Goal: Task Accomplishment & Management: Manage account settings

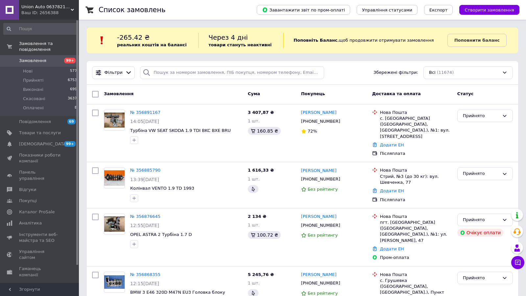
click at [37, 15] on div "Ваш ID: 2656388" at bounding box center [50, 13] width 58 height 6
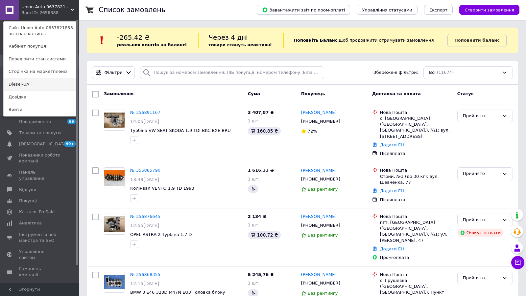
click at [31, 80] on link "Diesel-UA" at bounding box center [40, 84] width 72 height 12
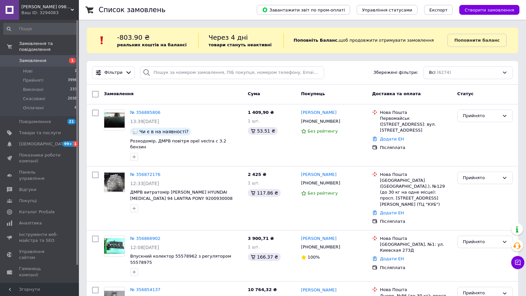
click at [34, 10] on div "Ваш ID: 3294083" at bounding box center [50, 13] width 58 height 6
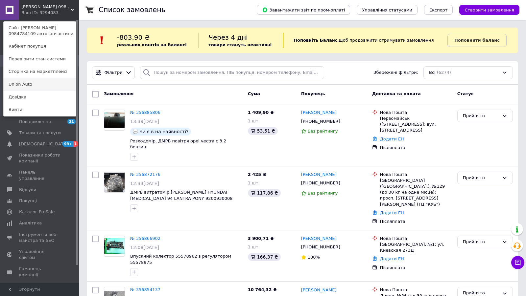
click at [34, 84] on link "Union Аuto" at bounding box center [40, 84] width 72 height 12
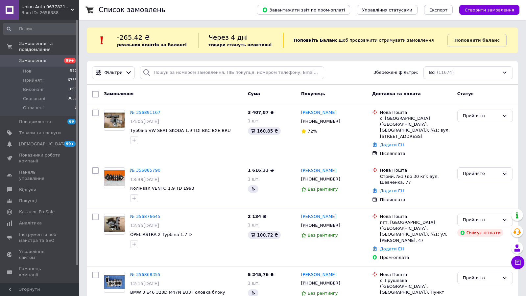
click at [24, 60] on span "Замовлення" at bounding box center [32, 61] width 27 height 6
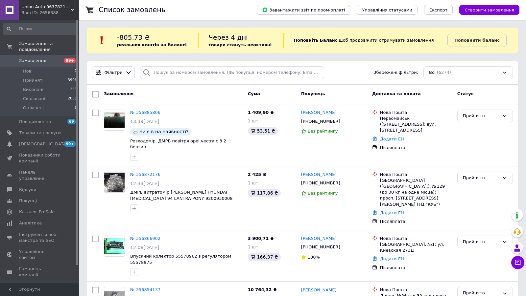
click at [37, 12] on div "Ваш ID: 2656388" at bounding box center [50, 13] width 58 height 6
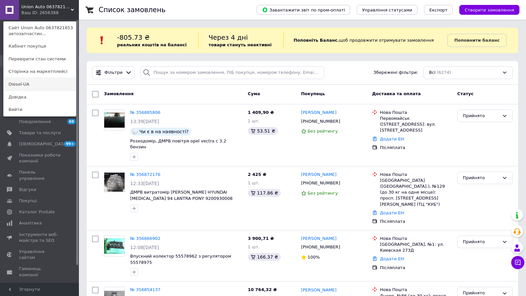
click at [28, 81] on link "Diesel-UA" at bounding box center [40, 84] width 72 height 12
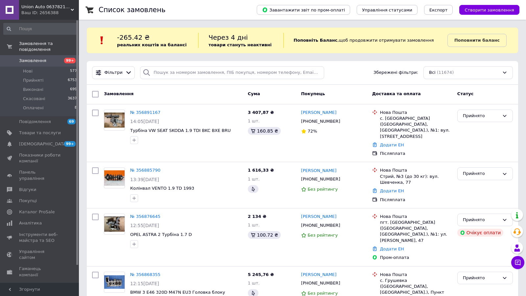
click at [53, 9] on span "Union Аuto 0637821853 автозапчастини" at bounding box center [45, 7] width 49 height 6
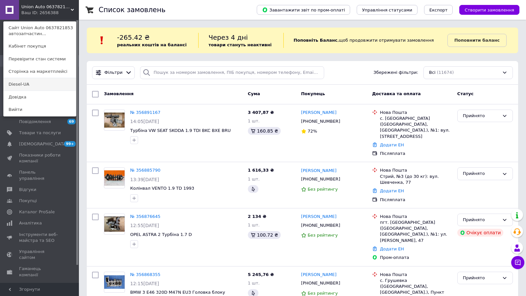
click at [40, 84] on link "Diesel-UA" at bounding box center [40, 84] width 72 height 12
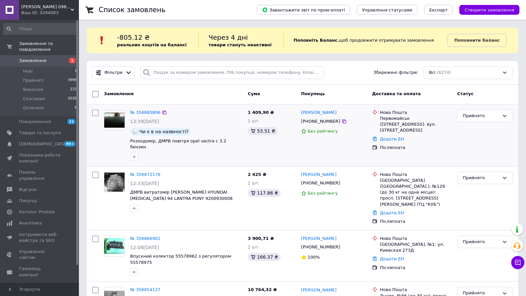
click at [225, 112] on div "№ 356885806" at bounding box center [187, 113] width 114 height 8
click at [57, 62] on span "Замовлення" at bounding box center [40, 61] width 42 height 6
click at [44, 12] on div "Ваш ID: 3294083" at bounding box center [50, 13] width 58 height 6
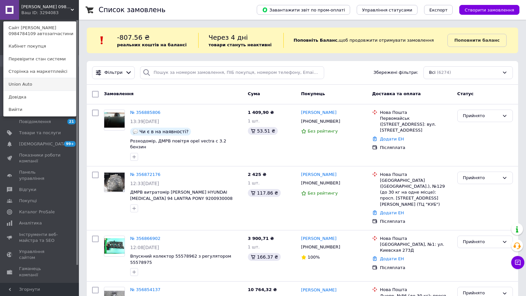
click at [45, 83] on link "Union Аuto" at bounding box center [40, 84] width 72 height 12
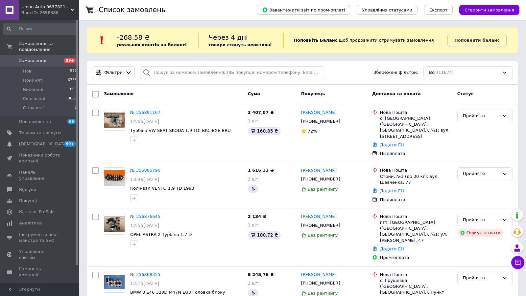
click at [58, 11] on div "Ваш ID: 2656388" at bounding box center [50, 13] width 58 height 6
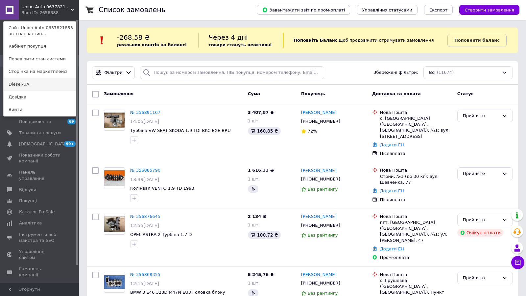
click at [42, 87] on link "Diesel-UA" at bounding box center [40, 84] width 72 height 12
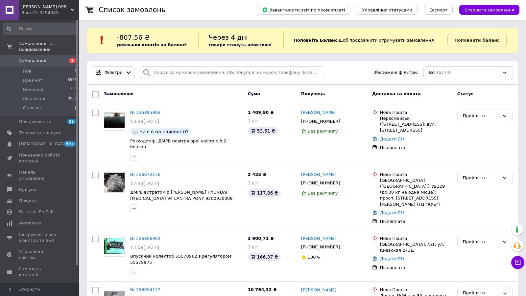
click at [51, 11] on div "Ваш ID: 3294083" at bounding box center [50, 13] width 58 height 6
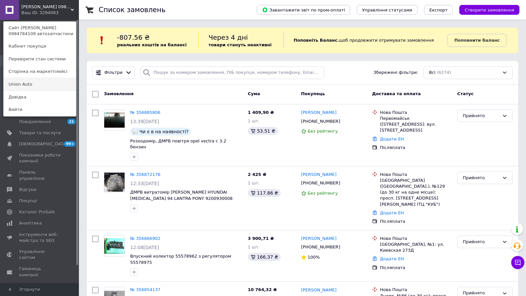
click at [31, 80] on link "Union Аuto" at bounding box center [40, 84] width 72 height 12
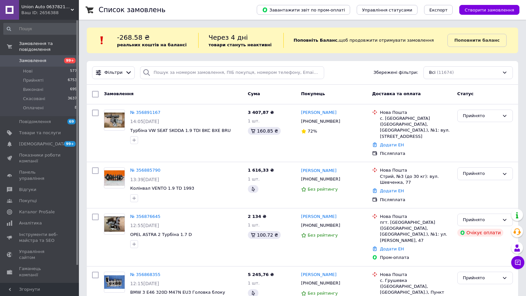
click at [38, 59] on span "Замовлення" at bounding box center [32, 61] width 27 height 6
click at [69, 12] on div "Ваш ID: 2656388" at bounding box center [50, 13] width 58 height 6
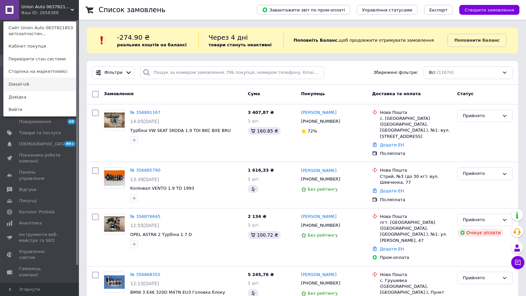
click at [39, 86] on link "Diesel-UA" at bounding box center [40, 84] width 72 height 12
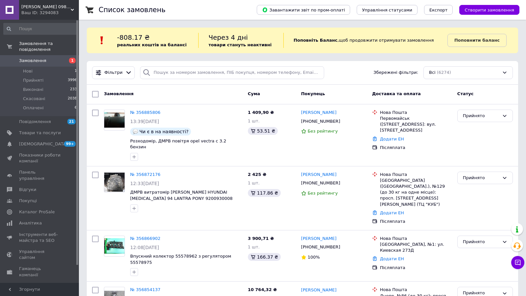
click at [47, 58] on span "Замовлення" at bounding box center [40, 61] width 42 height 6
click at [24, 60] on span "Замовлення" at bounding box center [32, 61] width 27 height 6
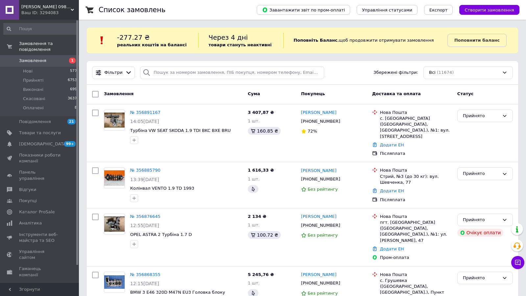
click at [49, 13] on div "Ваш ID: 3294083" at bounding box center [50, 13] width 58 height 6
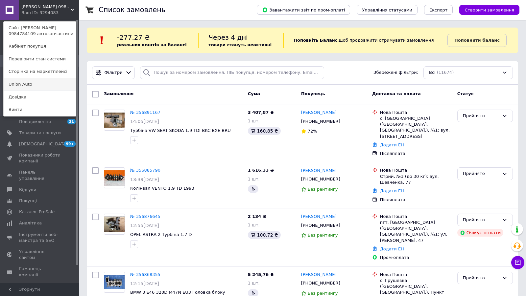
click at [45, 83] on link "Union Аuto" at bounding box center [40, 84] width 72 height 12
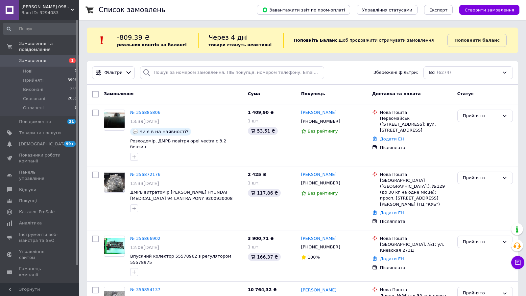
click at [49, 59] on span "Замовлення" at bounding box center [40, 61] width 42 height 6
click at [48, 6] on span "[PERSON_NAME] 0984784109 автозапчастини" at bounding box center [45, 7] width 49 height 6
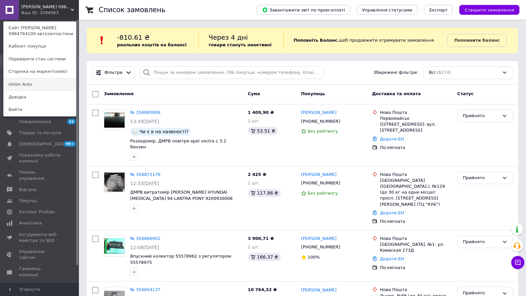
click at [27, 78] on link "Union Аuto" at bounding box center [40, 84] width 72 height 12
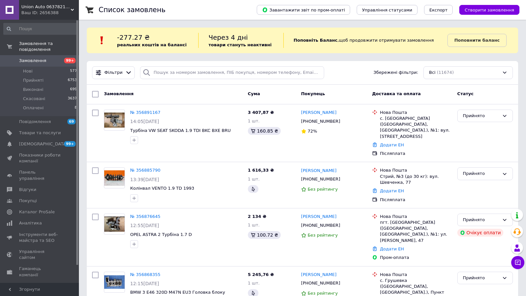
click at [427, 81] on div "Фільтри Збережені фільтри: Всі (11674)" at bounding box center [302, 73] width 431 height 24
click at [42, 63] on span "Замовлення" at bounding box center [32, 61] width 27 height 6
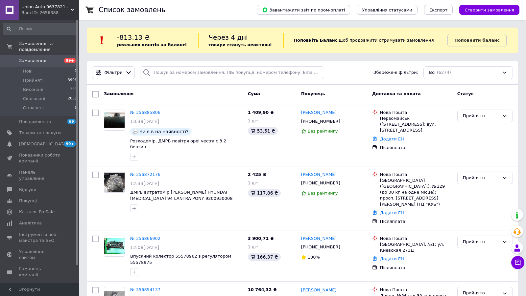
click at [37, 59] on span "Замовлення" at bounding box center [32, 61] width 27 height 6
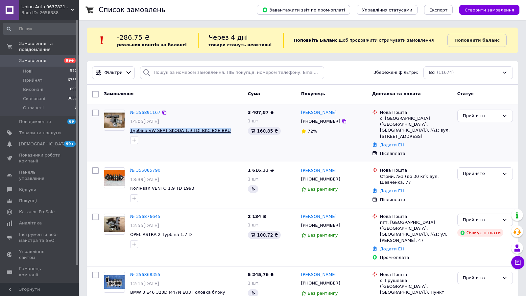
drag, startPoint x: 228, startPoint y: 133, endPoint x: 130, endPoint y: 132, distance: 98.0
click at [130, 132] on span "Турбіна VW SEAT SKODA 1.9 TDI BKC BXE BRU" at bounding box center [186, 131] width 112 height 6
click at [230, 130] on span "Турбіна VW SEAT SKODA 1.9 TDI BKC BXE BRU" at bounding box center [186, 131] width 112 height 6
drag, startPoint x: 229, startPoint y: 130, endPoint x: 127, endPoint y: 128, distance: 101.9
click at [127, 128] on div "№ 356891167 14:05, 12.08.2025 Турбіна VW SEAT SKODA 1.9 TDI BKC BXE BRU" at bounding box center [173, 127] width 144 height 40
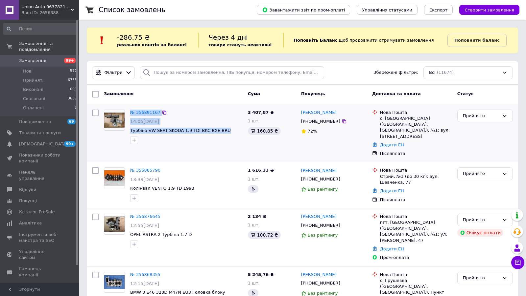
click at [230, 132] on span "Турбіна VW SEAT SKODA 1.9 TDI BKC BXE BRU" at bounding box center [186, 131] width 112 height 6
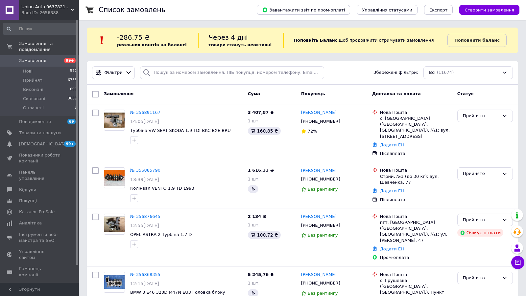
click at [27, 57] on link "Замовлення 99+" at bounding box center [40, 60] width 81 height 11
click at [34, 51] on span "Замовлення та повідомлення" at bounding box center [49, 47] width 60 height 12
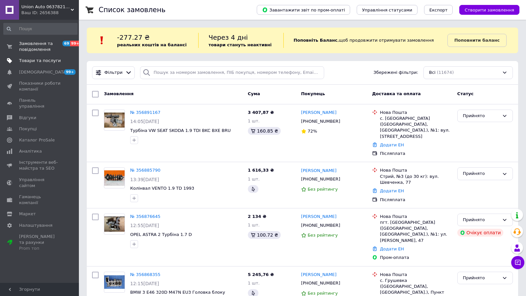
click at [34, 60] on span "Товари та послуги" at bounding box center [40, 61] width 42 height 6
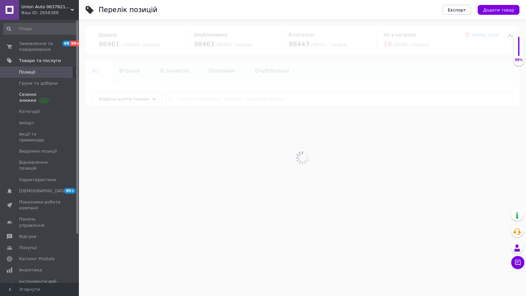
click at [29, 101] on span "Сезонні знижки" at bounding box center [40, 98] width 42 height 12
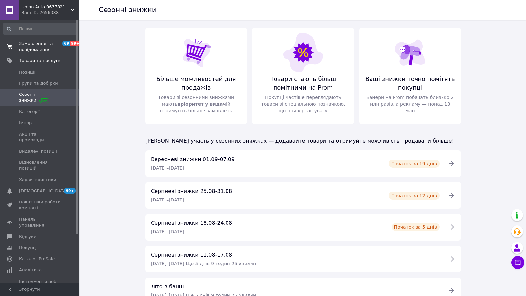
click at [39, 47] on span "Замовлення та повідомлення" at bounding box center [40, 47] width 42 height 12
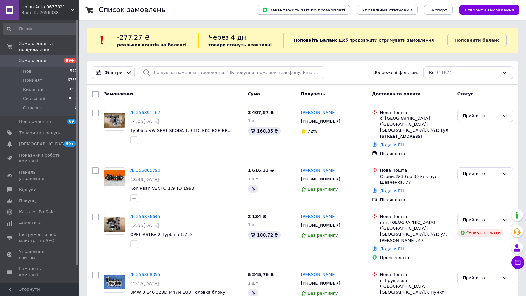
click at [57, 16] on div "Union Аuto 0637821853 автозапчастини Ваш ID: 2656388" at bounding box center [49, 10] width 60 height 20
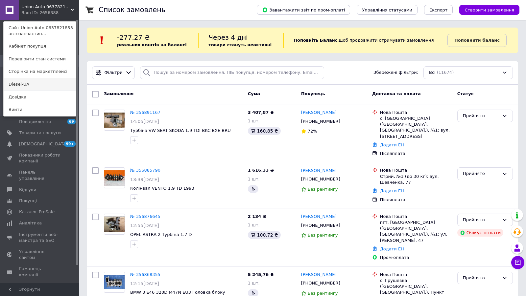
click at [52, 82] on link "Diesel-UA" at bounding box center [40, 84] width 72 height 12
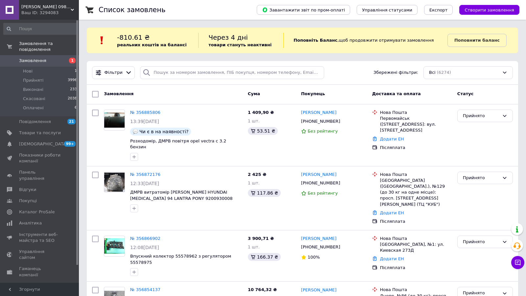
click at [36, 59] on span "Замовлення" at bounding box center [32, 61] width 27 height 6
click at [31, 57] on link "Замовлення 1" at bounding box center [40, 60] width 81 height 11
click at [31, 10] on div "Ваш ID: 3294083" at bounding box center [50, 13] width 58 height 6
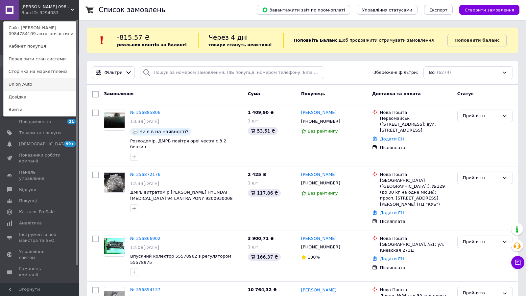
click at [17, 85] on link "Union Аuto" at bounding box center [40, 84] width 72 height 12
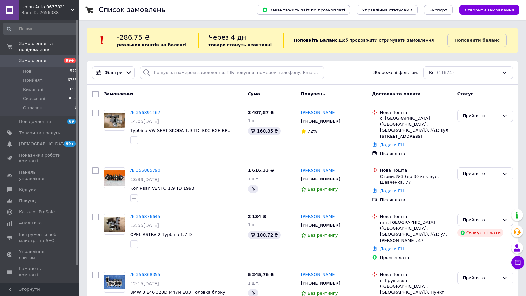
click at [29, 59] on span "Замовлення" at bounding box center [32, 61] width 27 height 6
click at [43, 56] on link "Замовлення 99+" at bounding box center [40, 60] width 81 height 11
click at [45, 65] on link "Замовлення 99+" at bounding box center [40, 60] width 81 height 11
click at [49, 9] on span "Union Аuto 0637821853 автозапчастини" at bounding box center [45, 7] width 49 height 6
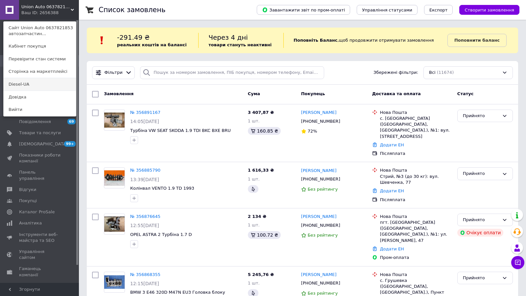
click at [46, 85] on link "Diesel-UA" at bounding box center [40, 84] width 72 height 12
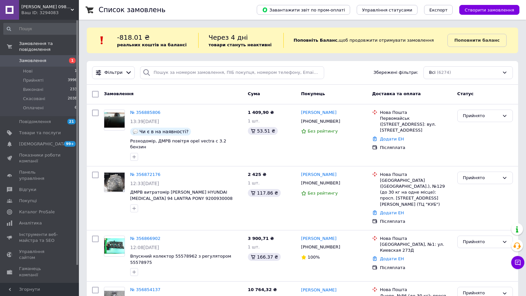
click at [206, 65] on div "Фільтри Збережені фільтри: Всі (6274)" at bounding box center [302, 73] width 431 height 24
click at [279, 68] on input "search" at bounding box center [232, 72] width 184 height 13
click at [309, 72] on input "search" at bounding box center [232, 72] width 184 height 13
click at [341, 77] on div "Фільтри Збережені фільтри: Всі (6274)" at bounding box center [302, 72] width 426 height 13
click at [287, 72] on input "search" at bounding box center [232, 72] width 184 height 13
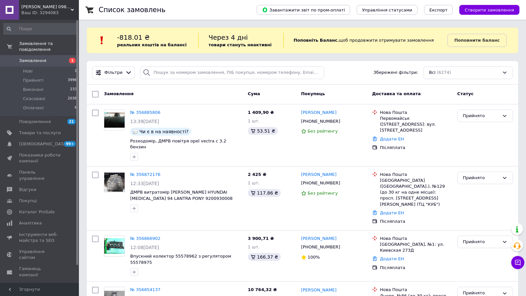
click at [352, 77] on div "Фільтри Збережені фільтри: Всі (6274)" at bounding box center [302, 72] width 426 height 13
click at [54, 60] on span "Замовлення" at bounding box center [40, 61] width 42 height 6
click at [44, 10] on span "Дізель ЮА 0984784109 автозапчастини" at bounding box center [45, 7] width 49 height 6
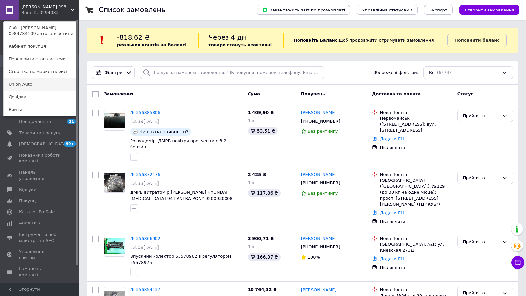
click at [44, 84] on link "Union Аuto" at bounding box center [40, 84] width 72 height 12
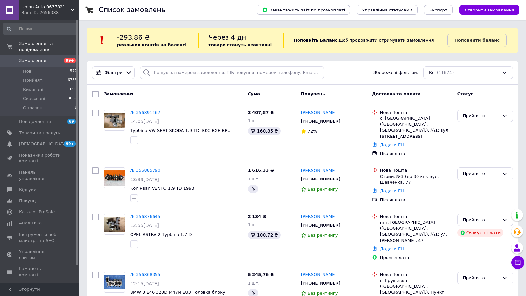
click at [336, 73] on div "Фільтри Збережені фільтри: Всі (11674)" at bounding box center [302, 72] width 426 height 13
